Goal: Task Accomplishment & Management: Manage account settings

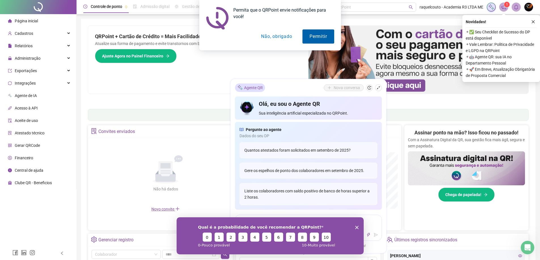
click at [316, 39] on button "Permitir" at bounding box center [317, 36] width 31 height 14
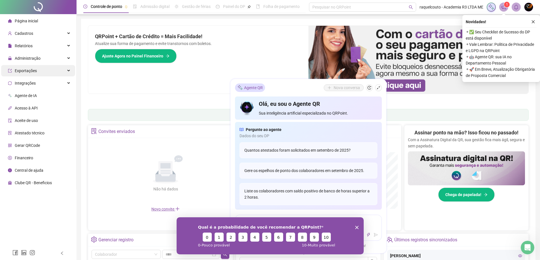
click at [51, 68] on div "Exportações" at bounding box center [38, 70] width 74 height 11
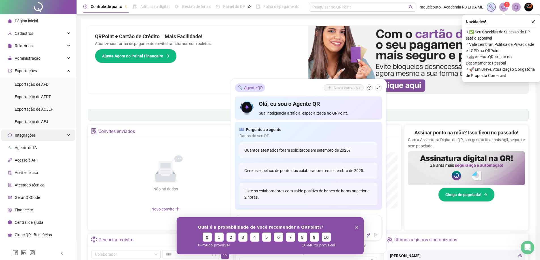
click at [50, 136] on div "Integrações" at bounding box center [38, 135] width 74 height 11
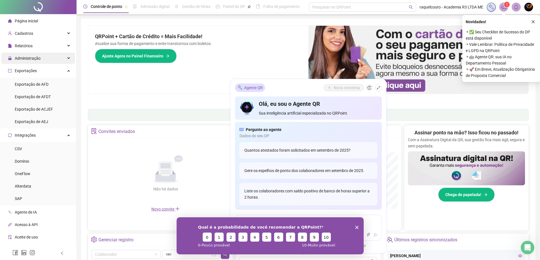
click at [48, 62] on div "Administração" at bounding box center [38, 58] width 74 height 11
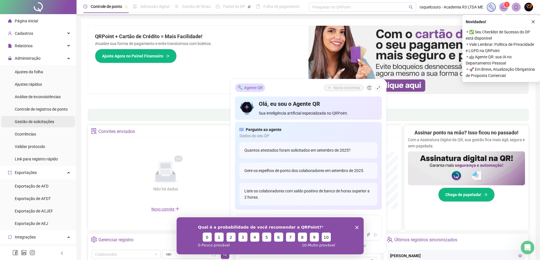
click at [41, 118] on div "Gestão de solicitações" at bounding box center [34, 121] width 39 height 11
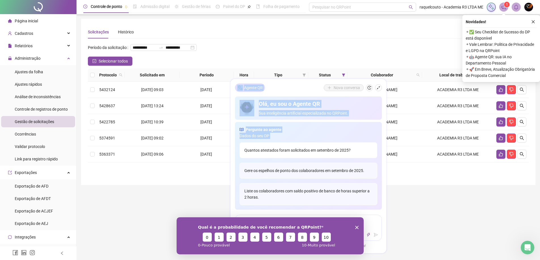
drag, startPoint x: 292, startPoint y: 88, endPoint x: 290, endPoint y: 149, distance: 60.9
click at [290, 149] on div "Agente QR Nova conversa Olá, eu sou o Agente QR Sua inteligência artificial esp…" at bounding box center [308, 166] width 156 height 174
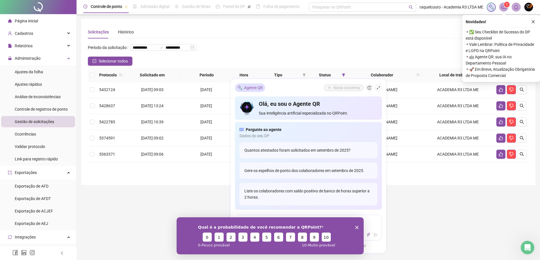
drag, startPoint x: 409, startPoint y: 173, endPoint x: 418, endPoint y: 193, distance: 21.2
click at [409, 174] on div "Protocolo Solicitado em Período Hora Tipo Status Colaborador Local de trabalho …" at bounding box center [308, 121] width 440 height 105
click at [355, 229] on div "Qual é a probabilidade de você recomendar a QRPoint? 0 1 2 3 4 5 6 7 8 9 10 0 -…" at bounding box center [269, 235] width 187 height 37
click at [355, 227] on icon "Encerrar pesquisa" at bounding box center [356, 227] width 3 height 3
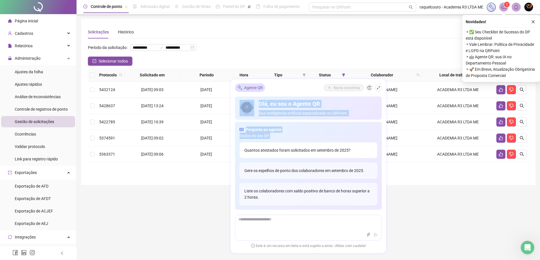
drag, startPoint x: 310, startPoint y: 110, endPoint x: 308, endPoint y: 146, distance: 35.2
click at [308, 146] on div "Agente QR Nova conversa Olá, eu sou o Agente QR Sua inteligência artificial esp…" at bounding box center [308, 166] width 156 height 174
click at [484, 221] on div "**********" at bounding box center [307, 192] width 463 height 384
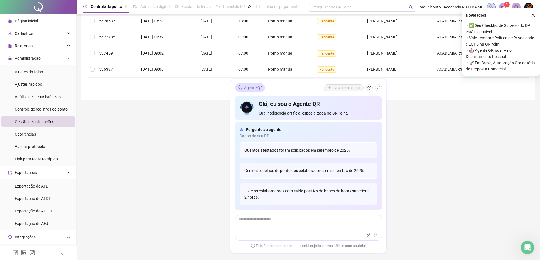
scroll to position [57, 0]
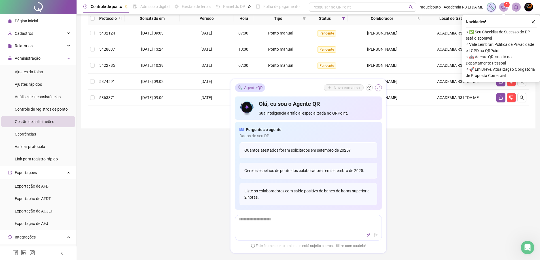
click at [376, 90] on button "button" at bounding box center [378, 87] width 7 height 7
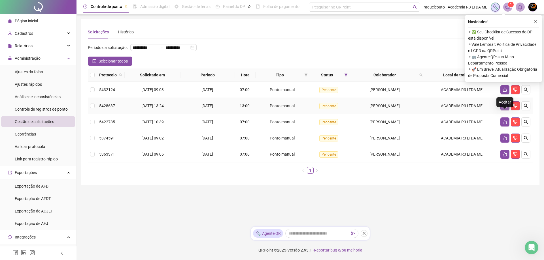
click at [504, 108] on icon "like" at bounding box center [505, 106] width 4 height 4
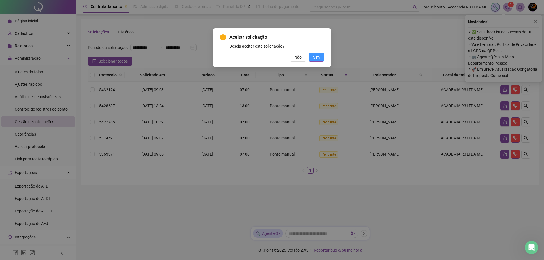
click at [320, 60] on button "Sim" at bounding box center [316, 57] width 16 height 9
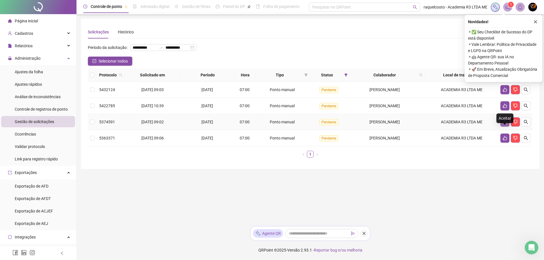
click at [506, 124] on icon "like" at bounding box center [505, 122] width 4 height 4
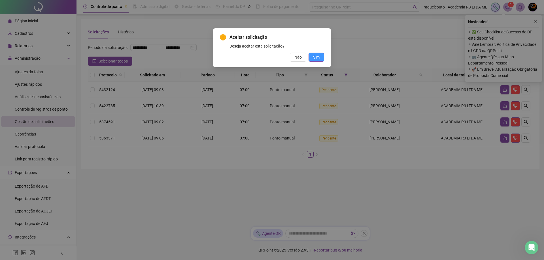
click at [316, 59] on span "Sim" at bounding box center [316, 57] width 7 height 6
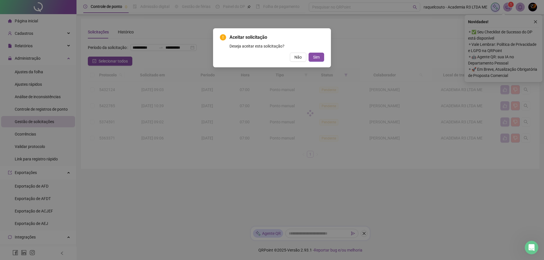
click at [319, 57] on div "Aceitar solicitação Deseja aceitar esta solicitação? Não Sim" at bounding box center [272, 130] width 544 height 260
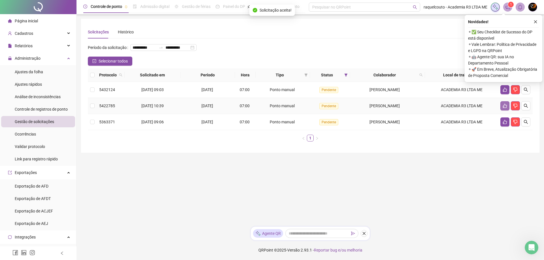
click at [506, 108] on icon "like" at bounding box center [505, 106] width 5 height 5
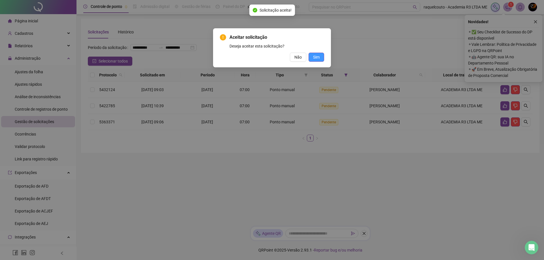
click at [320, 60] on button "Sim" at bounding box center [316, 57] width 16 height 9
click at [320, 59] on button "Sim" at bounding box center [316, 57] width 16 height 9
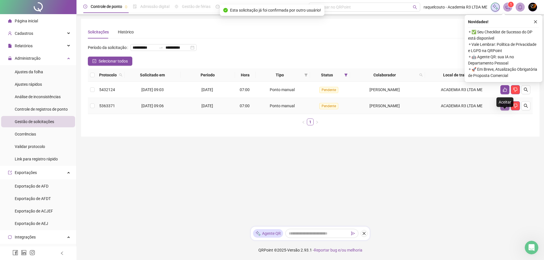
click at [503, 108] on icon "like" at bounding box center [505, 106] width 5 height 5
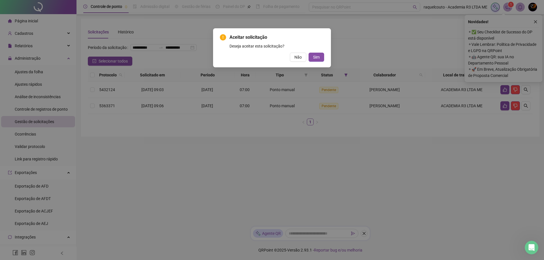
click at [324, 57] on div "Aceitar solicitação Deseja aceitar esta solicitação? Não Sim" at bounding box center [272, 47] width 118 height 39
click at [318, 58] on span "Sim" at bounding box center [316, 57] width 7 height 6
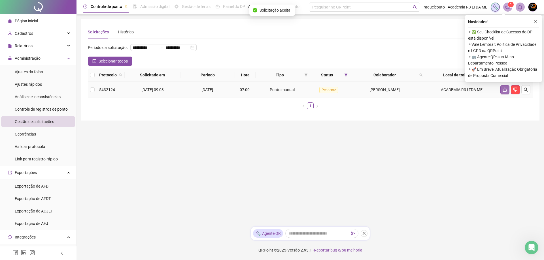
click at [504, 92] on icon "like" at bounding box center [505, 90] width 5 height 5
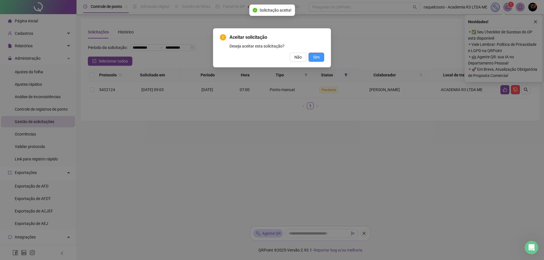
click at [313, 54] on button "Sim" at bounding box center [316, 57] width 16 height 9
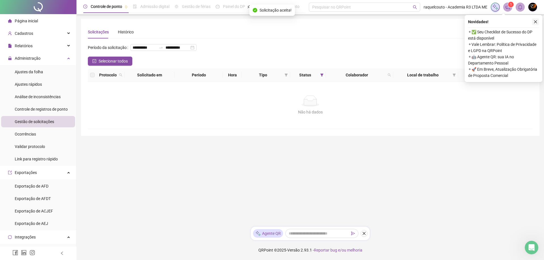
click at [534, 21] on icon "close" at bounding box center [535, 22] width 4 height 4
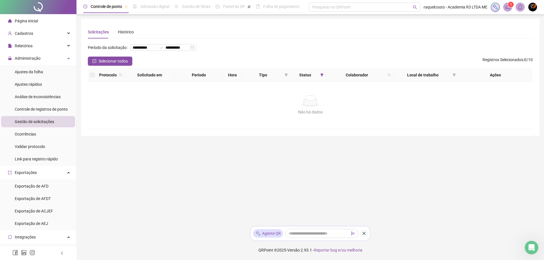
click at [155, 82] on th "Solicitado em" at bounding box center [150, 75] width 50 height 13
